Goal: Task Accomplishment & Management: Manage account settings

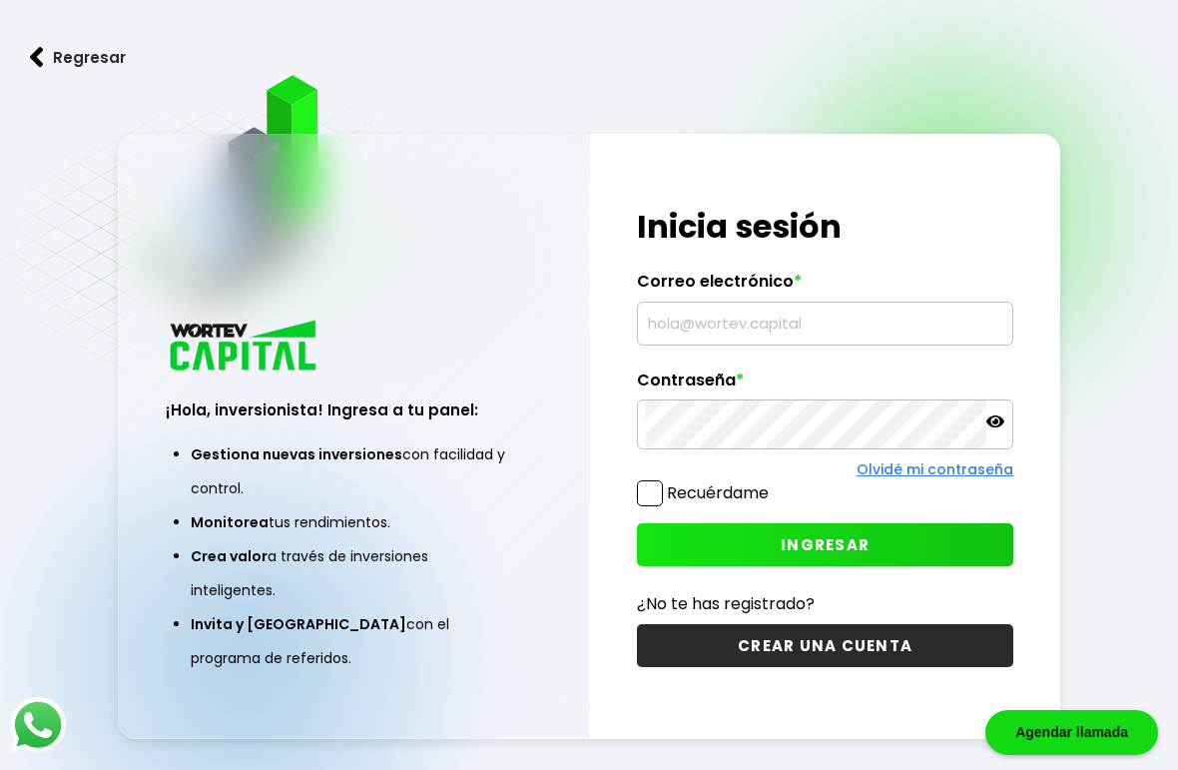
click at [904, 345] on input "text" at bounding box center [825, 324] width 358 height 42
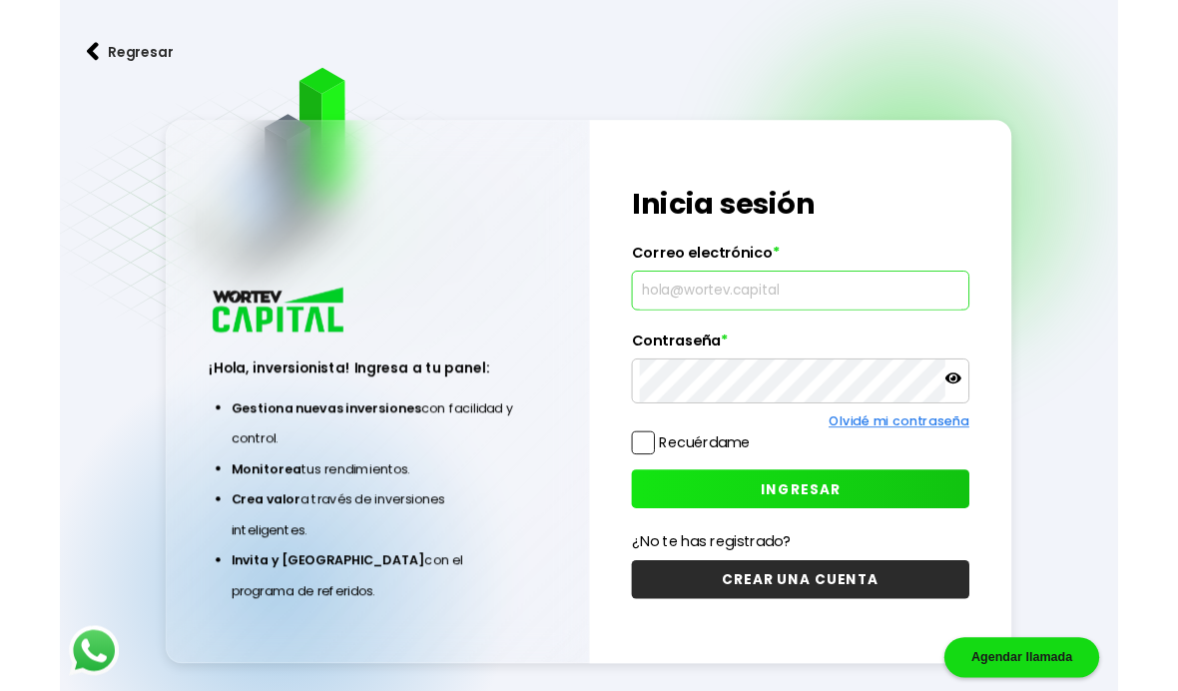
scroll to position [182, 0]
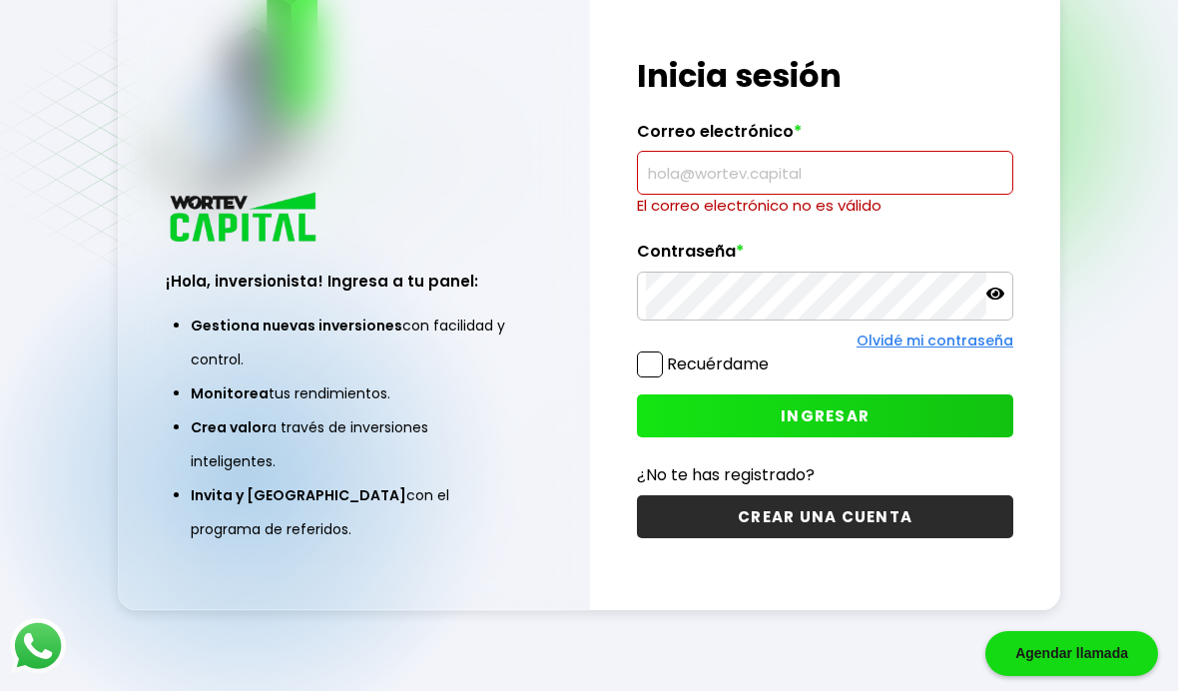
type input "[EMAIL_ADDRESS][DOMAIN_NAME]"
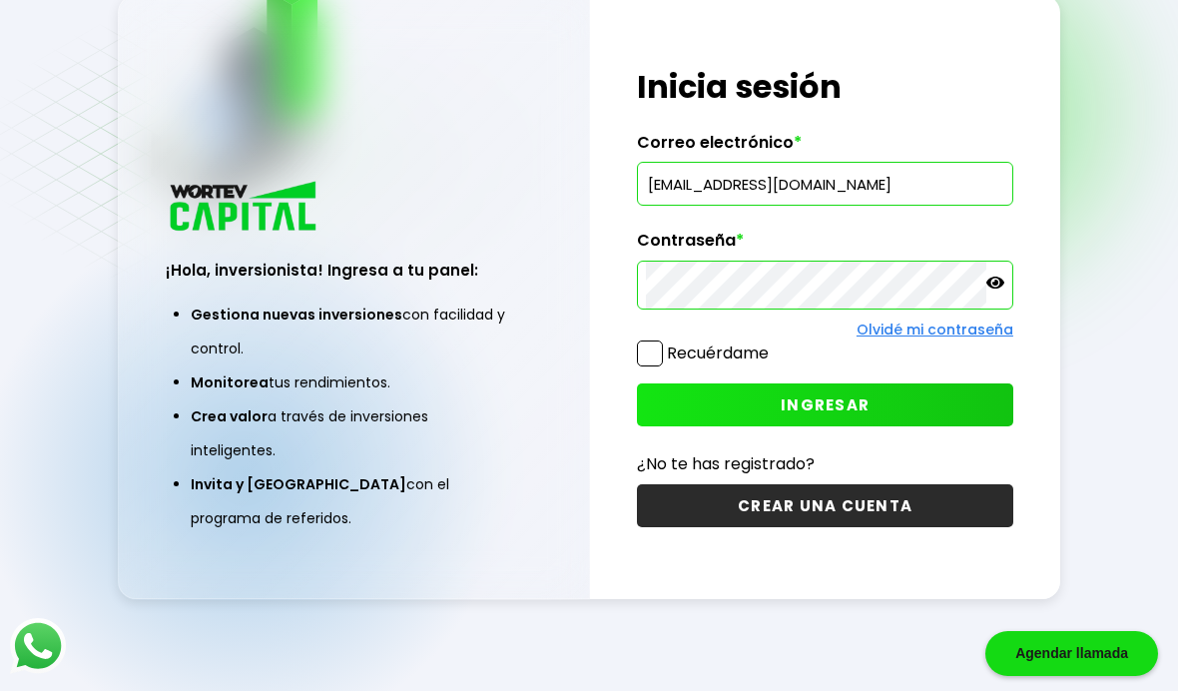
click at [860, 394] on span "INGRESAR" at bounding box center [825, 404] width 89 height 21
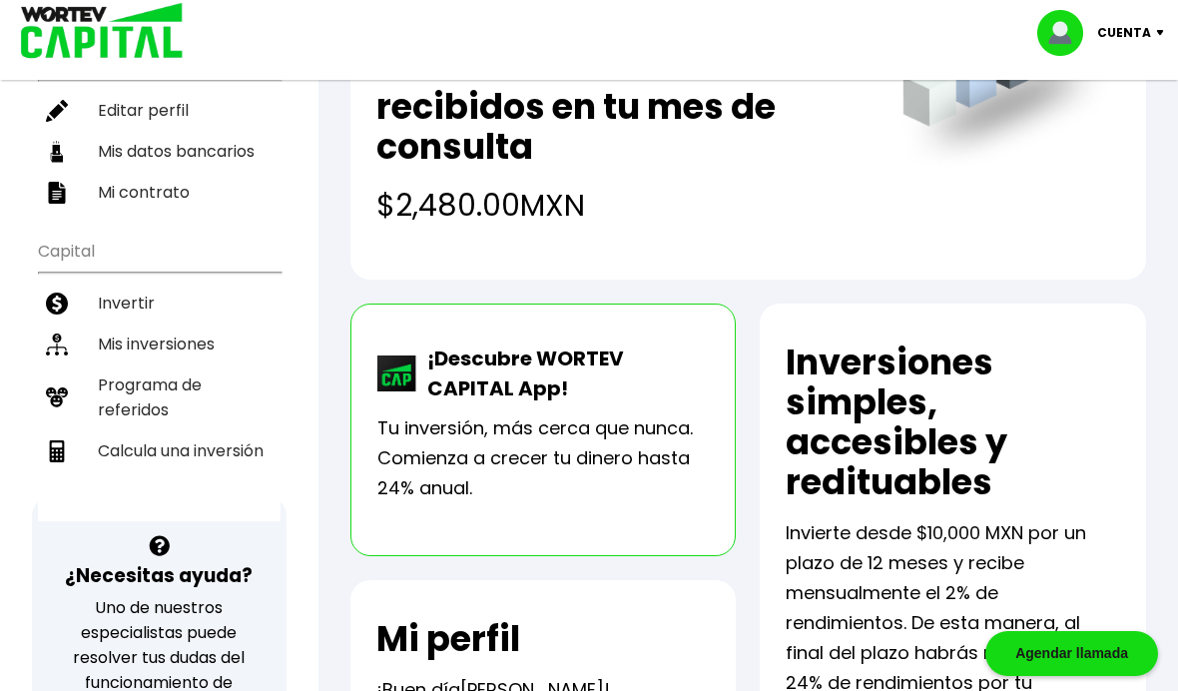
scroll to position [267, 0]
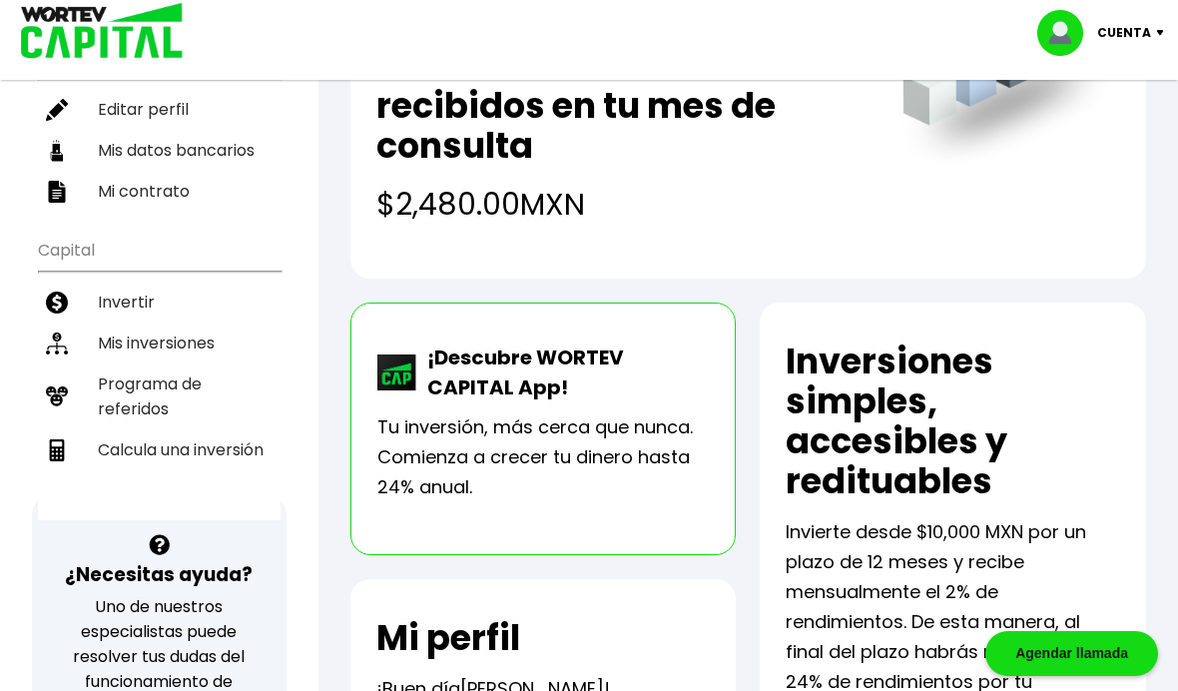
click at [149, 323] on li "Mis inversiones" at bounding box center [159, 343] width 243 height 41
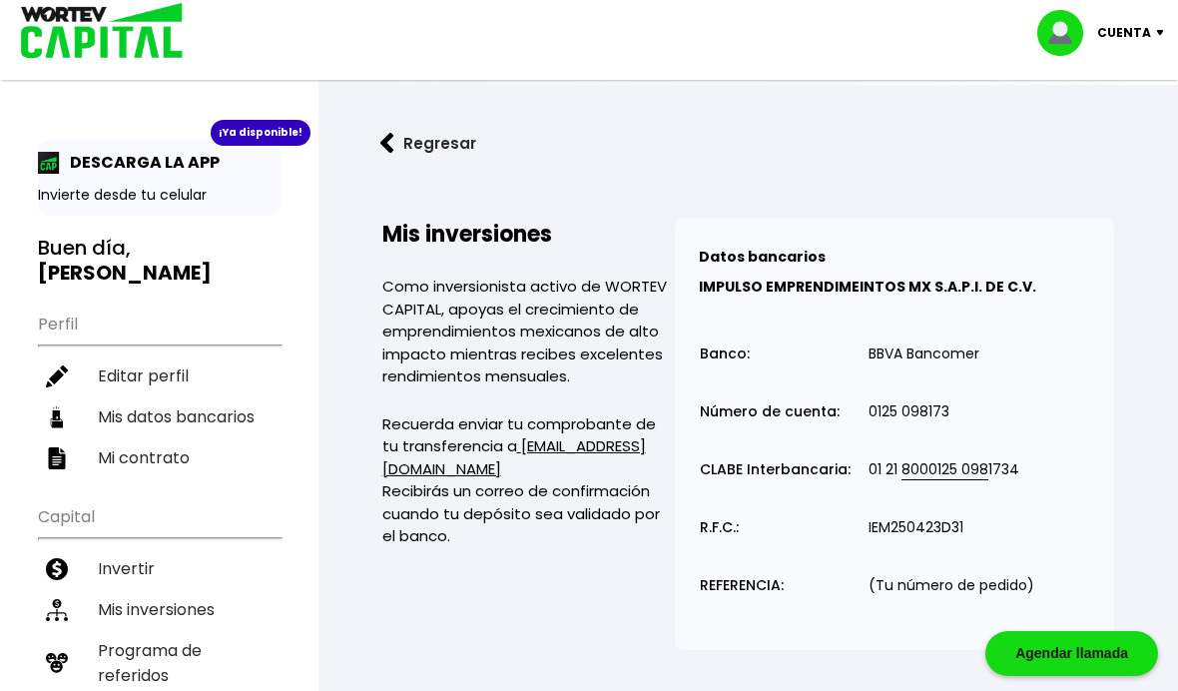
click at [1066, 34] on img at bounding box center [1068, 33] width 60 height 46
click at [1117, 139] on li "Cerrar sesión" at bounding box center [1104, 133] width 160 height 41
